Goal: Transaction & Acquisition: Book appointment/travel/reservation

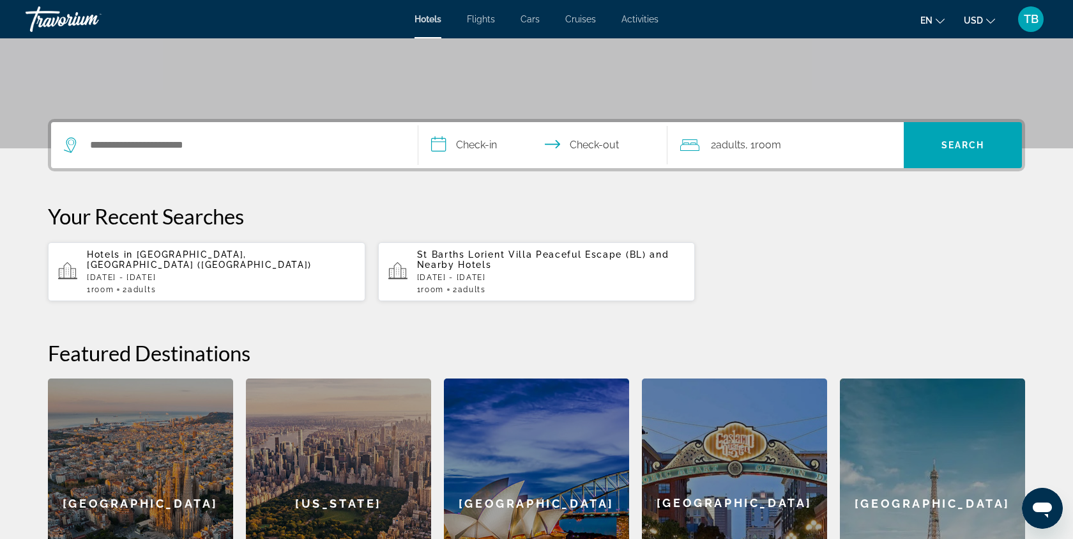
scroll to position [183, 0]
